Goal: Task Accomplishment & Management: Manage account settings

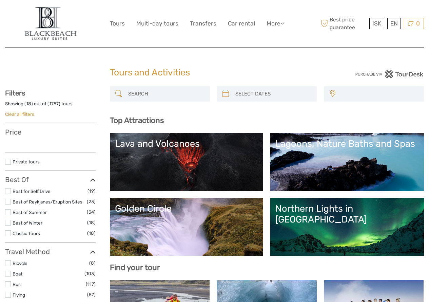
select select
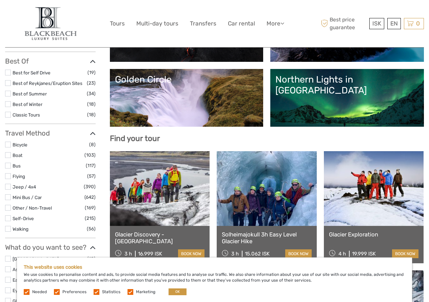
scroll to position [136, 0]
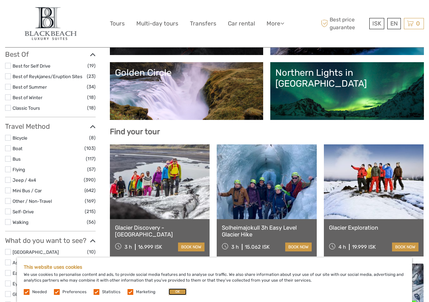
drag, startPoint x: 173, startPoint y: 292, endPoint x: 134, endPoint y: 301, distance: 39.5
click at [130, 292] on label at bounding box center [131, 292] width 6 height 6
click at [0, 0] on input "checkbox" at bounding box center [0, 0] width 0 height 0
click at [56, 291] on label at bounding box center [57, 292] width 6 height 6
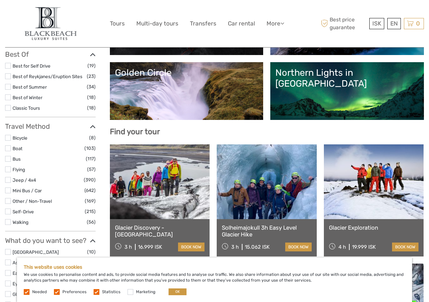
click at [0, 0] on input "checkbox" at bounding box center [0, 0] width 0 height 0
click at [96, 291] on label at bounding box center [97, 292] width 6 height 6
click at [0, 0] on input "checkbox" at bounding box center [0, 0] width 0 height 0
click at [177, 290] on button "OK" at bounding box center [178, 291] width 18 height 7
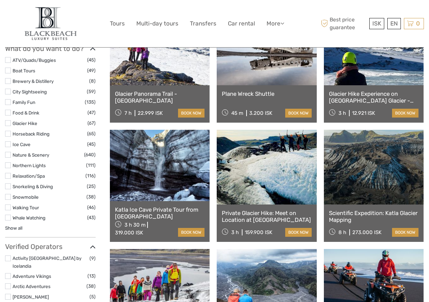
scroll to position [645, 0]
